Goal: Transaction & Acquisition: Purchase product/service

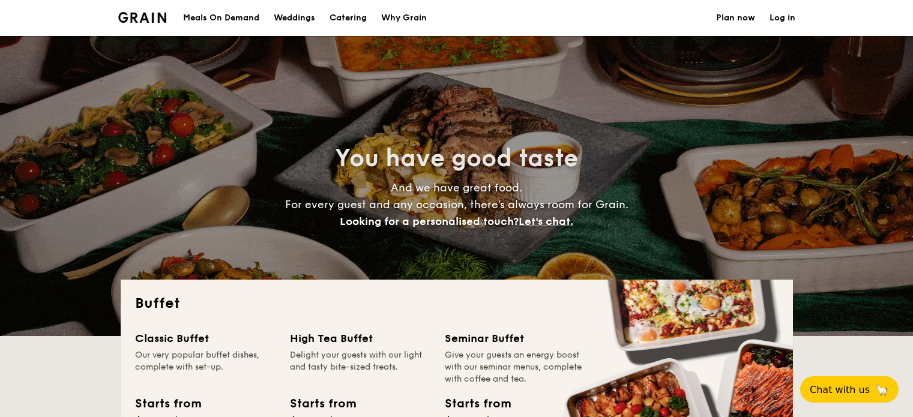
select select
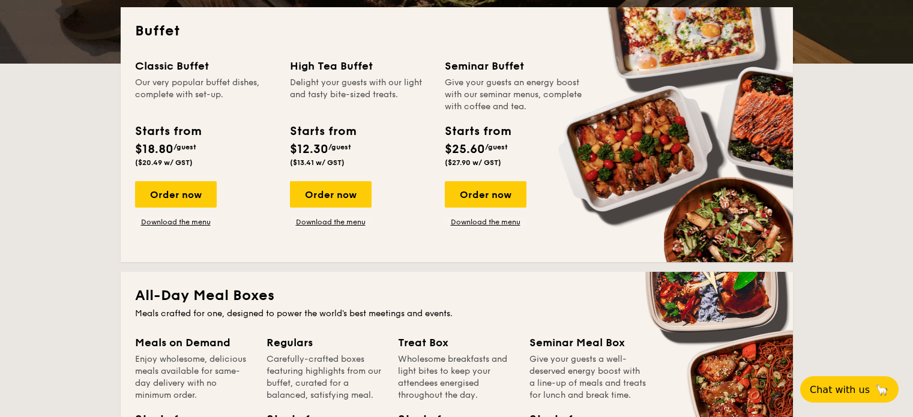
scroll to position [300, 0]
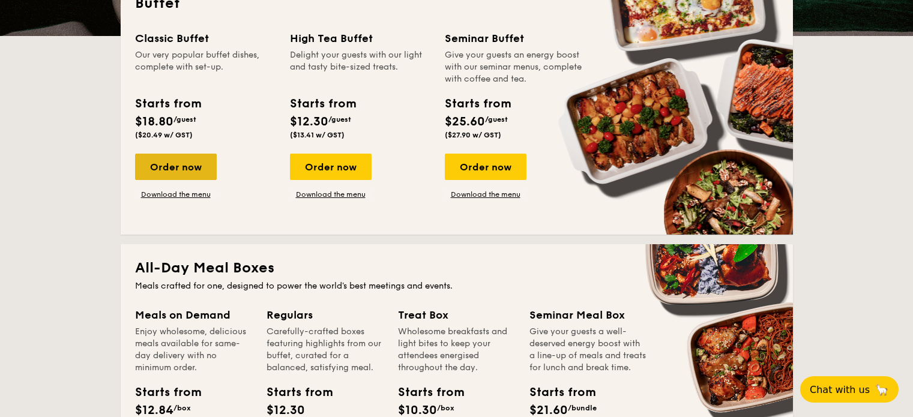
click at [187, 168] on div "Order now" at bounding box center [176, 167] width 82 height 26
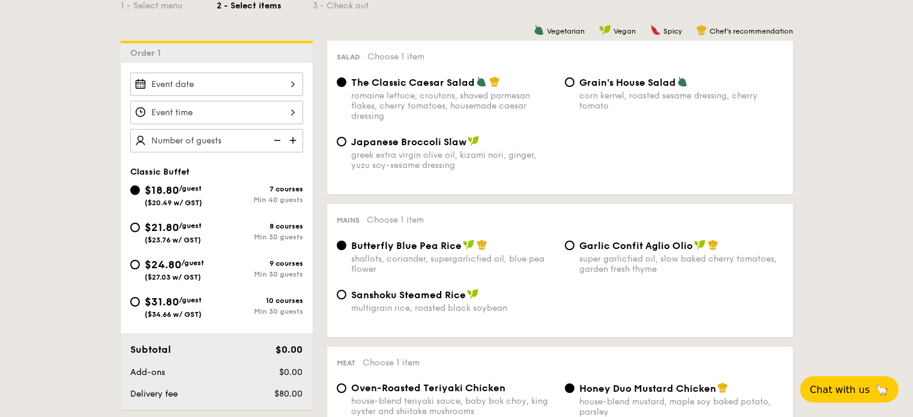
scroll to position [358, 0]
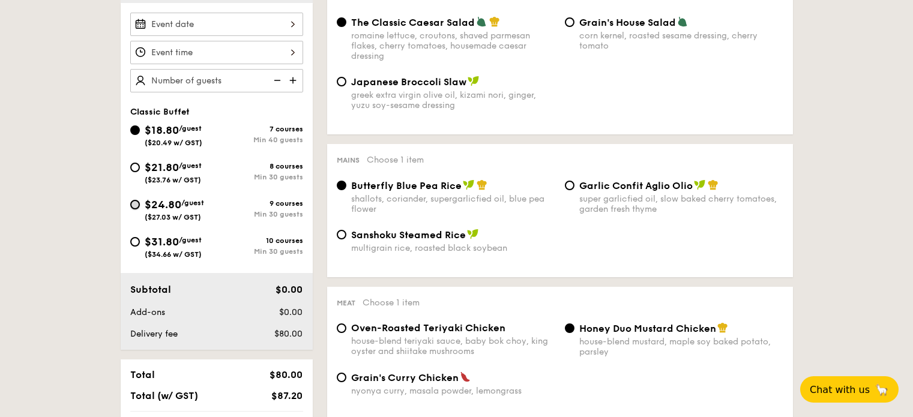
click at [138, 203] on input "$24.80 /guest ($27.03 w/ GST) 9 courses Min 30 guests" at bounding box center [135, 205] width 10 height 10
radio input "true"
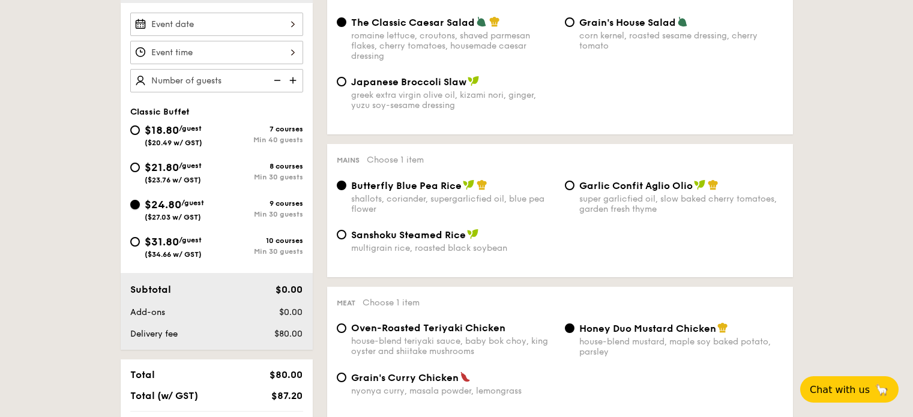
radio input "true"
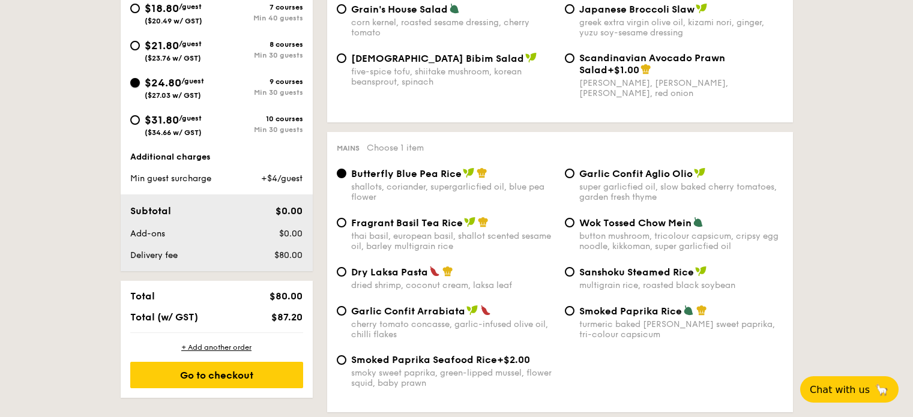
scroll to position [535, 0]
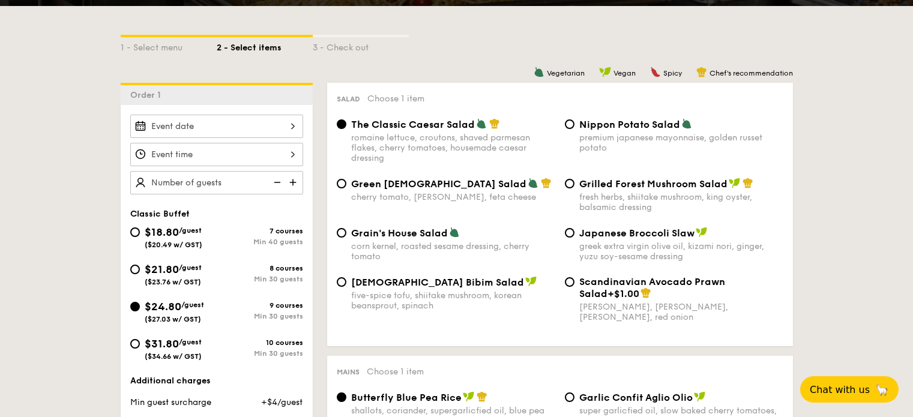
scroll to position [238, 0]
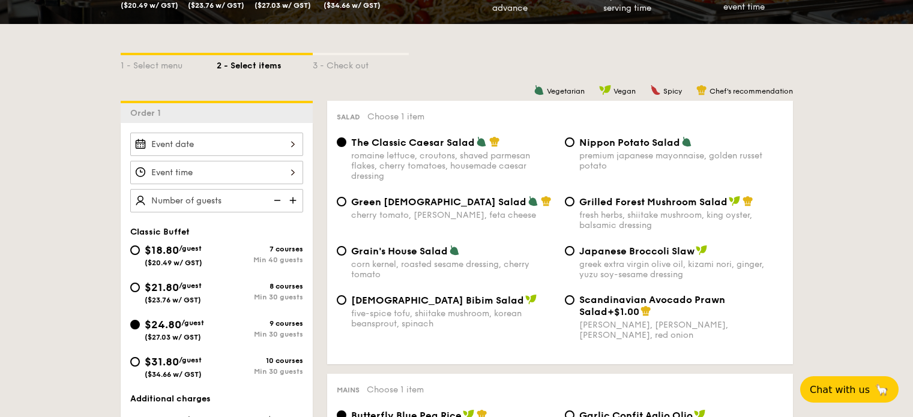
click at [229, 205] on input "text" at bounding box center [216, 200] width 173 height 23
type input "45 guests"
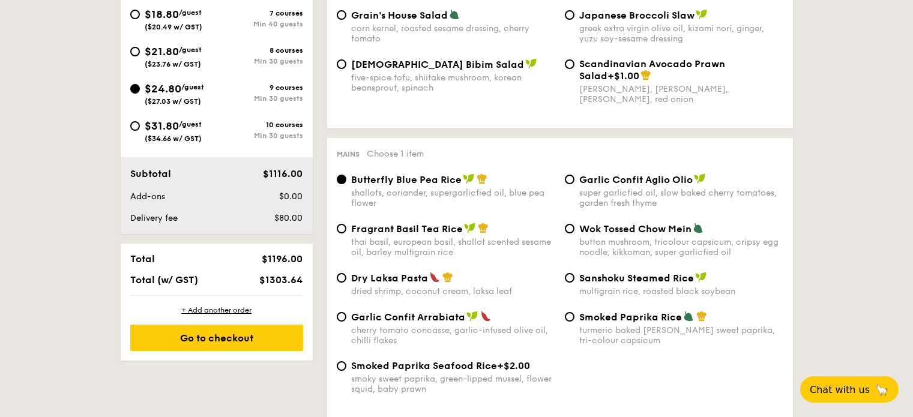
scroll to position [535, 0]
